Goal: Task Accomplishment & Management: Manage account settings

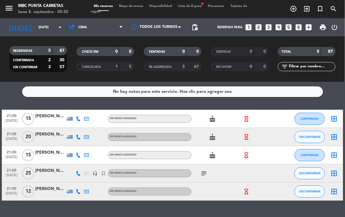
click at [201, 177] on div "subject" at bounding box center [216, 173] width 51 height 18
click at [205, 174] on icon "subject" at bounding box center [203, 173] width 7 height 7
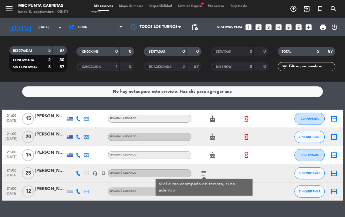
click at [229, 169] on div "subject si el clima acompaña en terraza, si no adentro" at bounding box center [216, 173] width 51 height 18
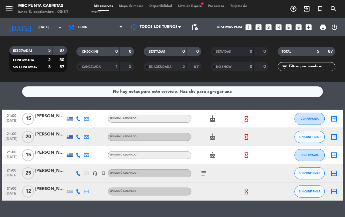
click at [201, 6] on span "Lista de Espera fiber_manual_record" at bounding box center [190, 6] width 30 height 3
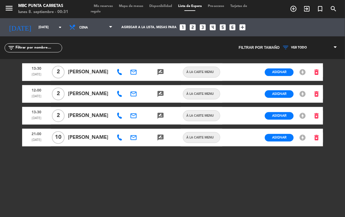
click at [117, 138] on icon at bounding box center [119, 138] width 6 height 6
drag, startPoint x: 122, startPoint y: 156, endPoint x: 122, endPoint y: 136, distance: 19.1
click at [122, 154] on div "13:30 [DATE] 2 [PERSON_NAME] email rate_review credit_card À LA CARTE MENU Asig…" at bounding box center [172, 135] width 301 height 152
click at [101, 5] on span "Mis reservas" at bounding box center [103, 6] width 25 height 3
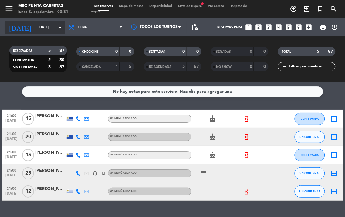
click at [39, 26] on input "[DATE]" at bounding box center [57, 27] width 45 height 10
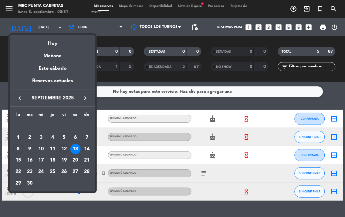
click at [62, 147] on div "12" at bounding box center [64, 149] width 10 height 10
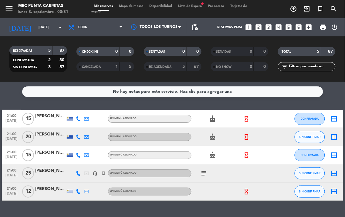
type input "[DATE]"
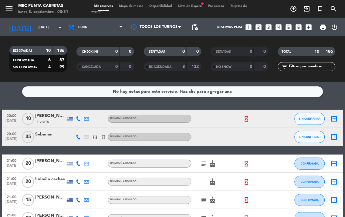
scroll to position [34, 0]
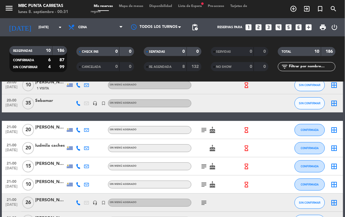
click at [205, 131] on icon "subject" at bounding box center [203, 129] width 7 height 7
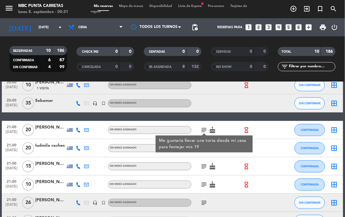
scroll to position [0, 0]
